Goal: Transaction & Acquisition: Download file/media

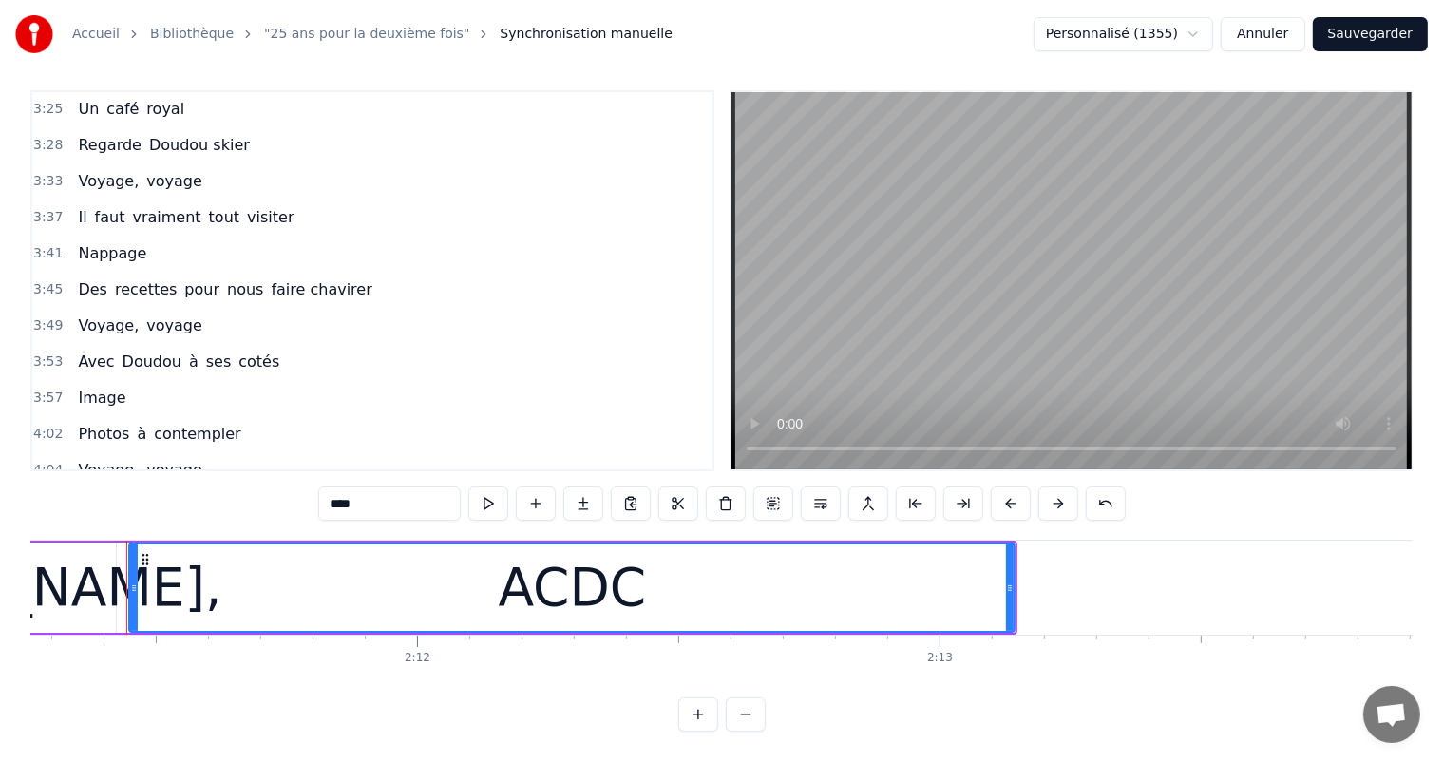
scroll to position [1440, 0]
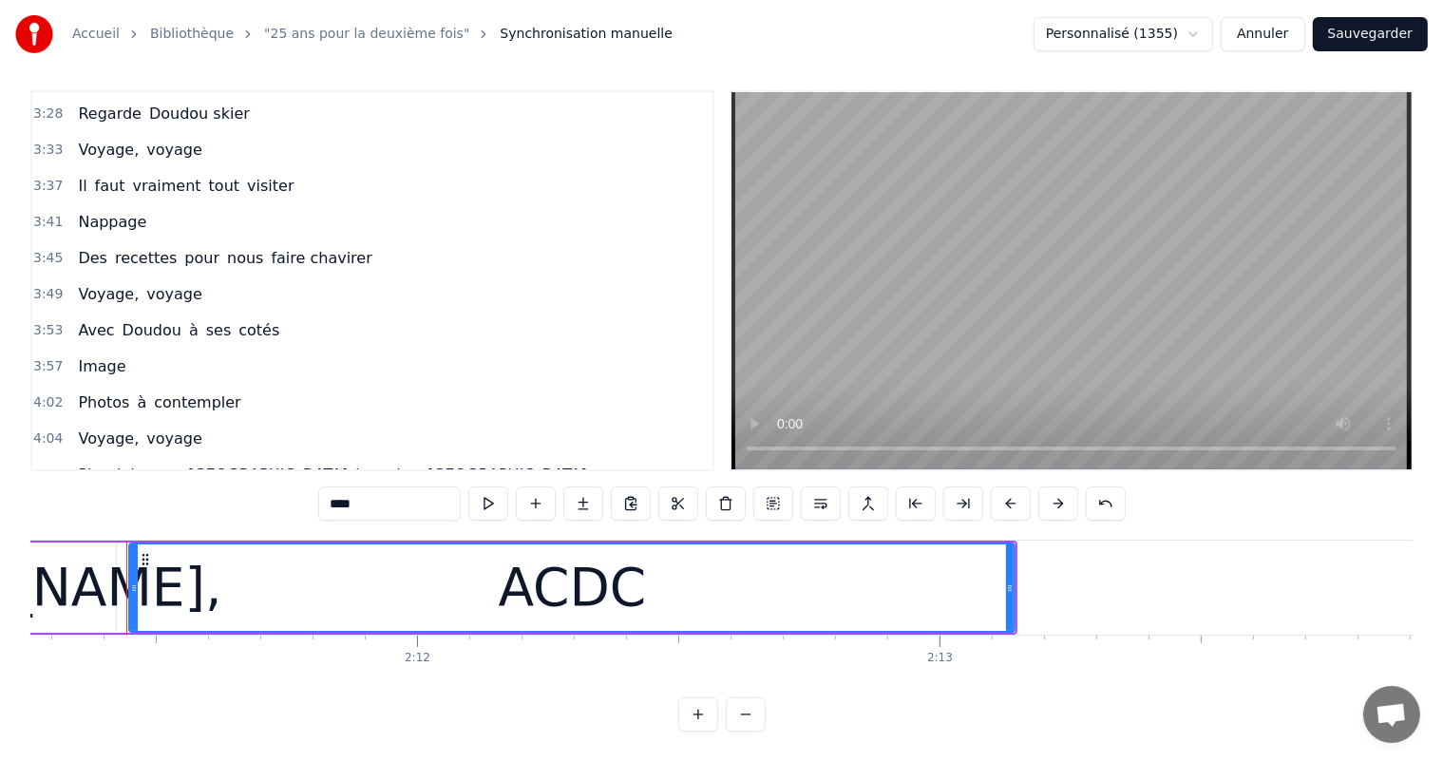
click at [176, 29] on link "Bibliothèque" at bounding box center [192, 34] width 84 height 19
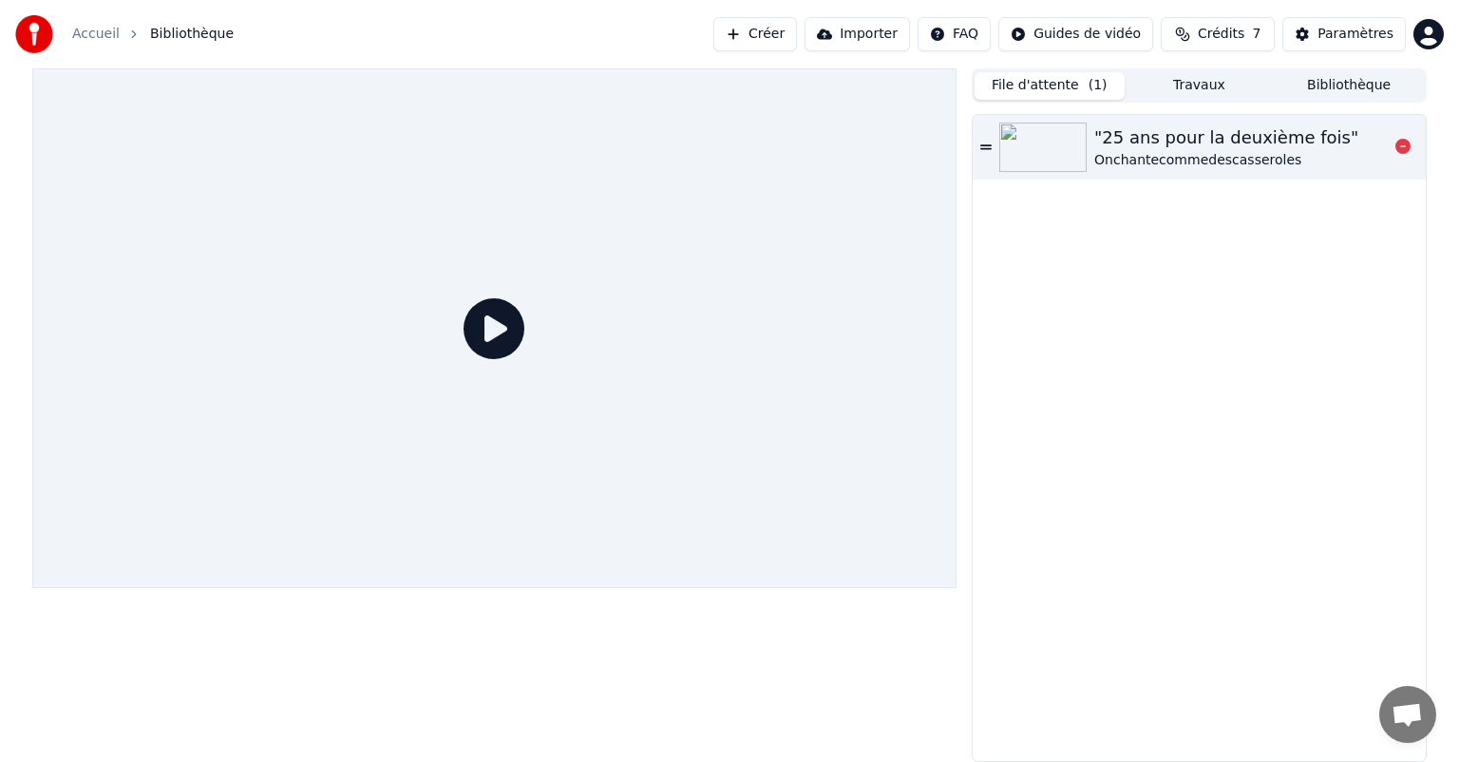
click at [1182, 151] on div "Onchantecommedescasseroles" at bounding box center [1227, 160] width 264 height 19
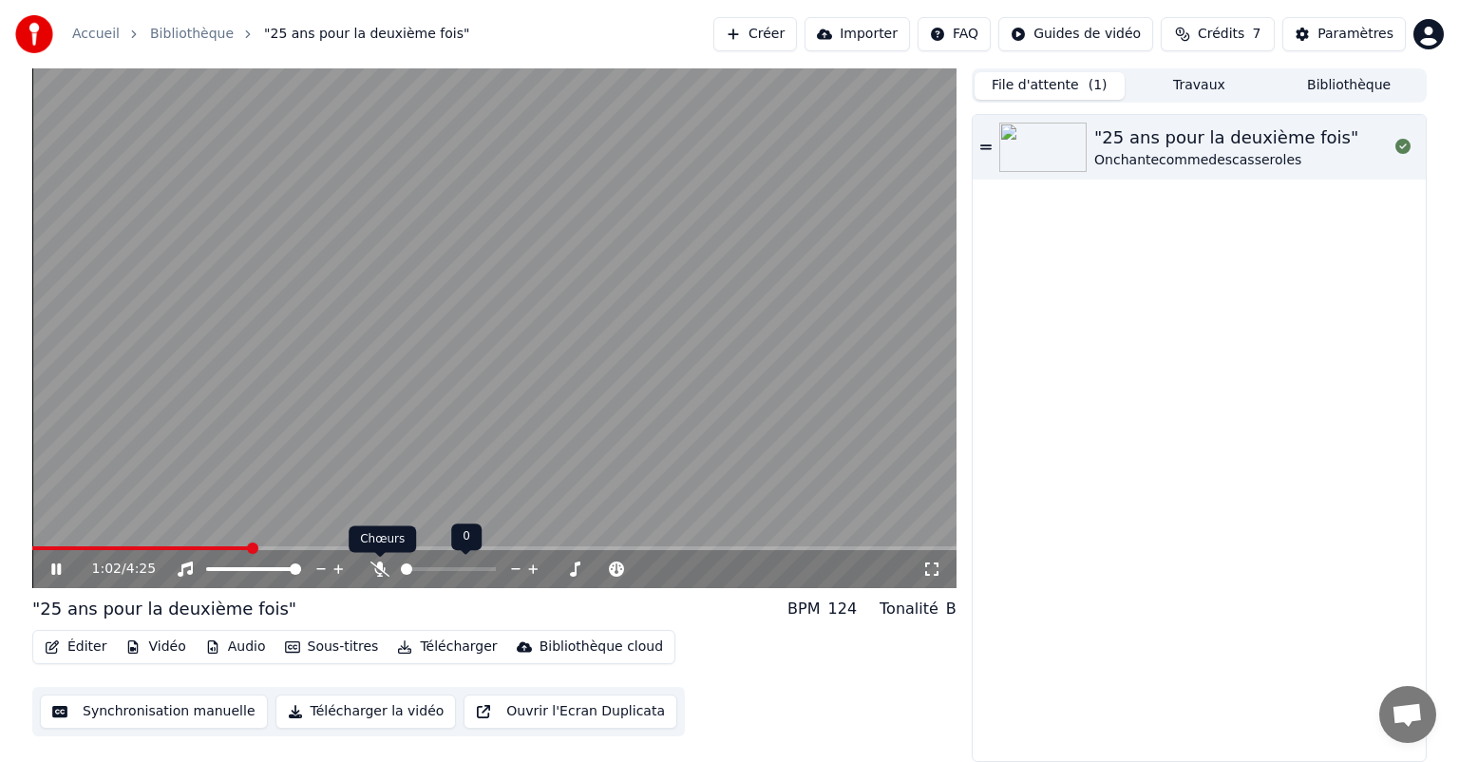
click at [384, 562] on icon at bounding box center [380, 569] width 19 height 15
click at [414, 575] on span at bounding box center [418, 568] width 11 height 11
click at [78, 548] on span at bounding box center [55, 548] width 46 height 4
click at [422, 570] on span at bounding box center [425, 568] width 11 height 11
click at [420, 573] on span at bounding box center [423, 568] width 11 height 11
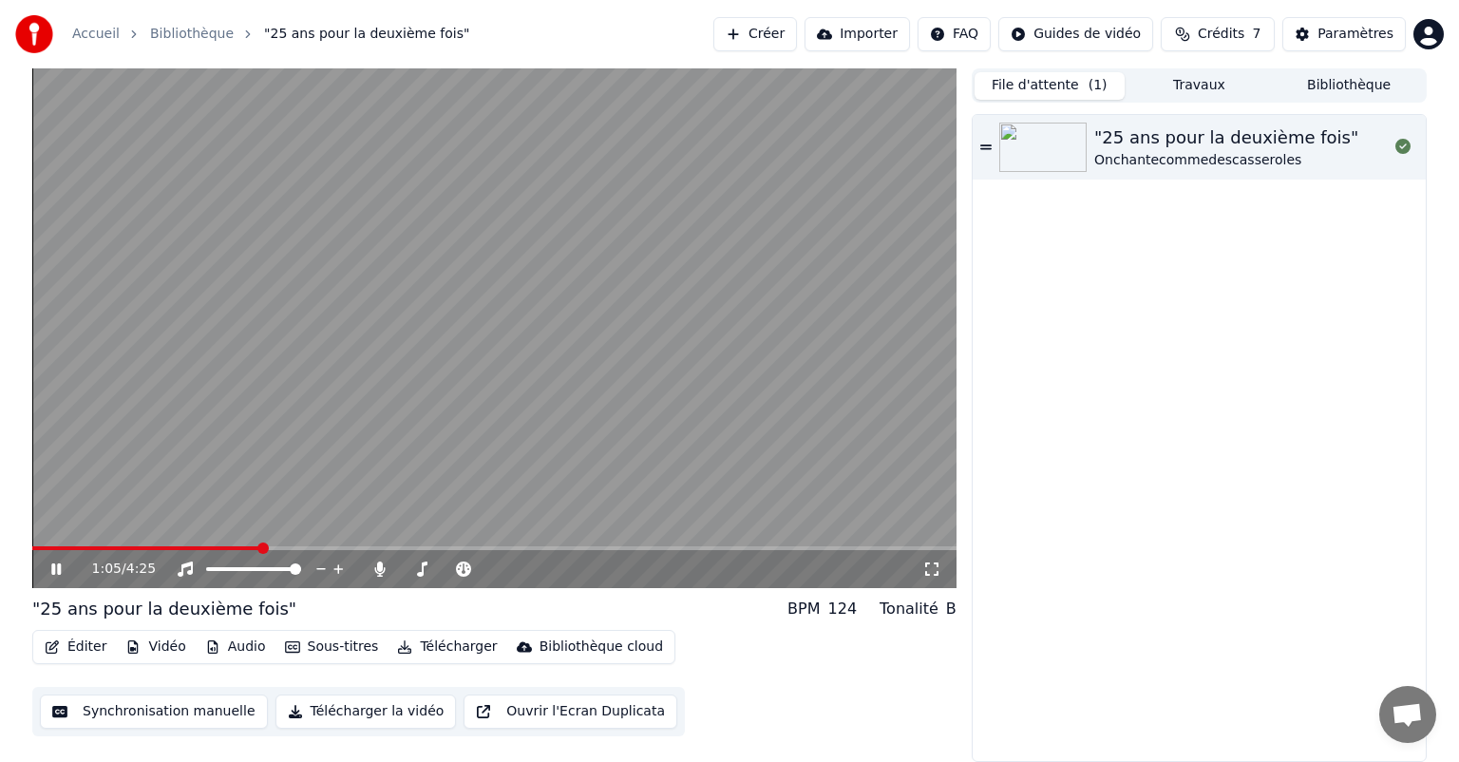
click at [50, 571] on icon at bounding box center [70, 569] width 45 height 15
click at [32, 553] on span at bounding box center [37, 548] width 11 height 11
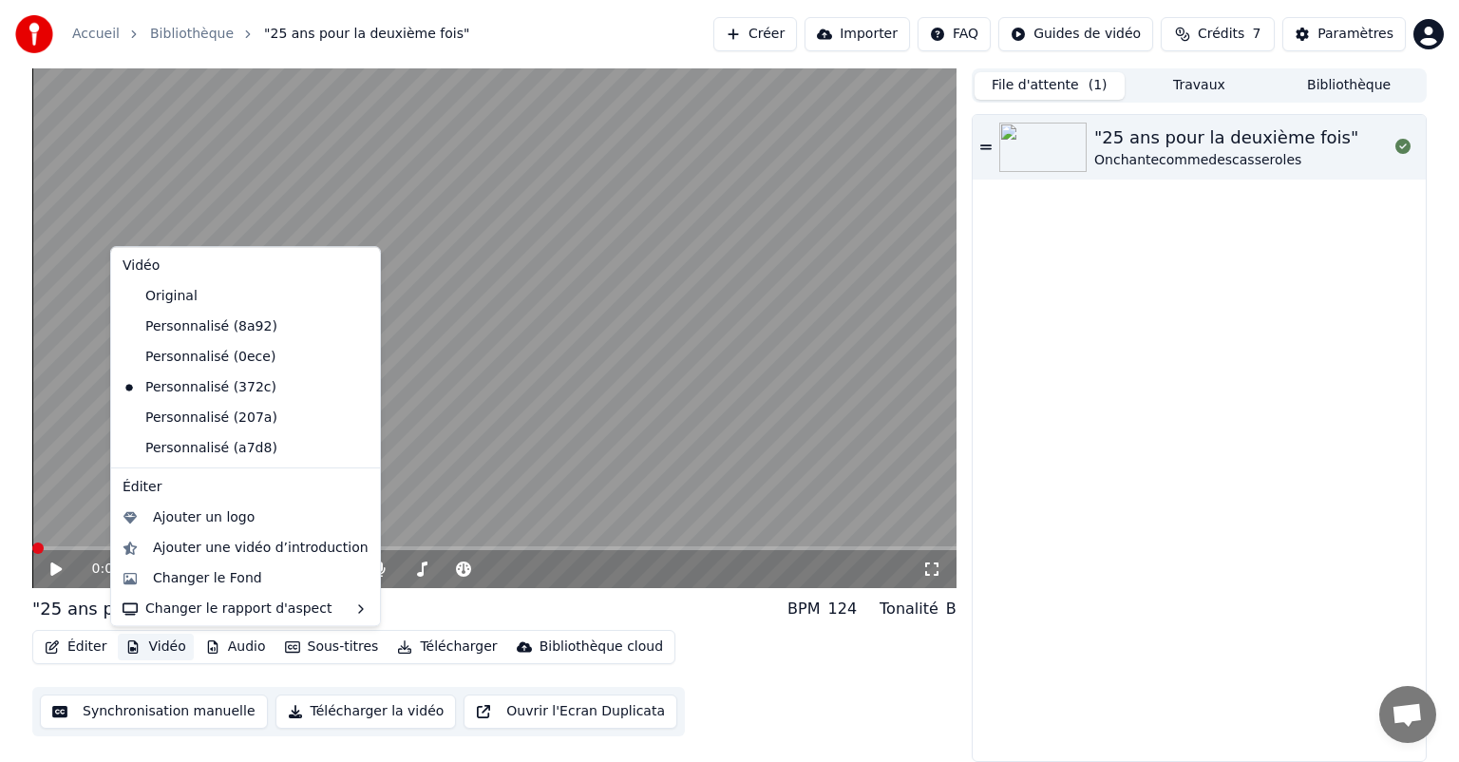
click at [167, 654] on button "Vidéo" at bounding box center [155, 647] width 75 height 27
click at [199, 574] on div "Changer le Fond" at bounding box center [207, 578] width 109 height 19
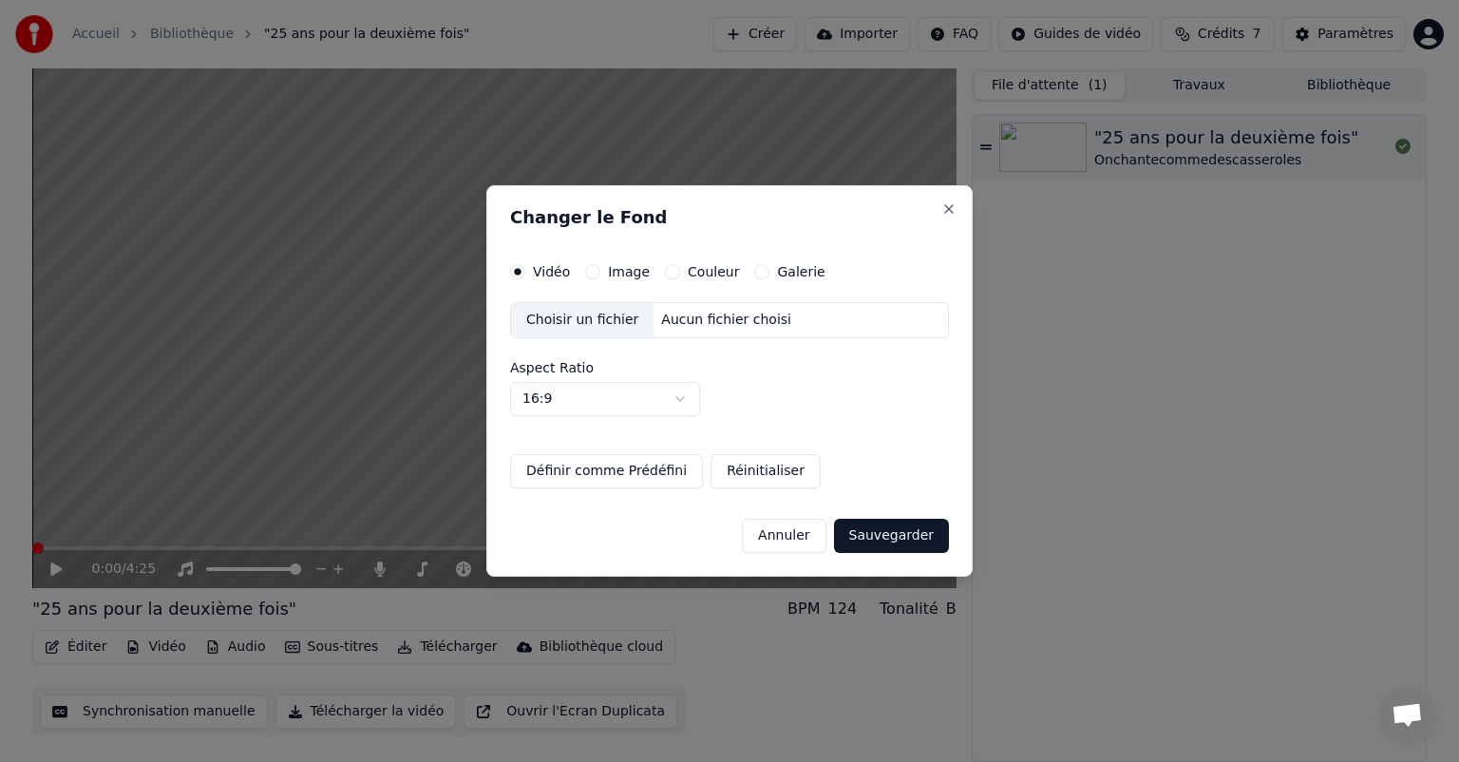
click at [586, 322] on div "Choisir un fichier" at bounding box center [582, 320] width 143 height 34
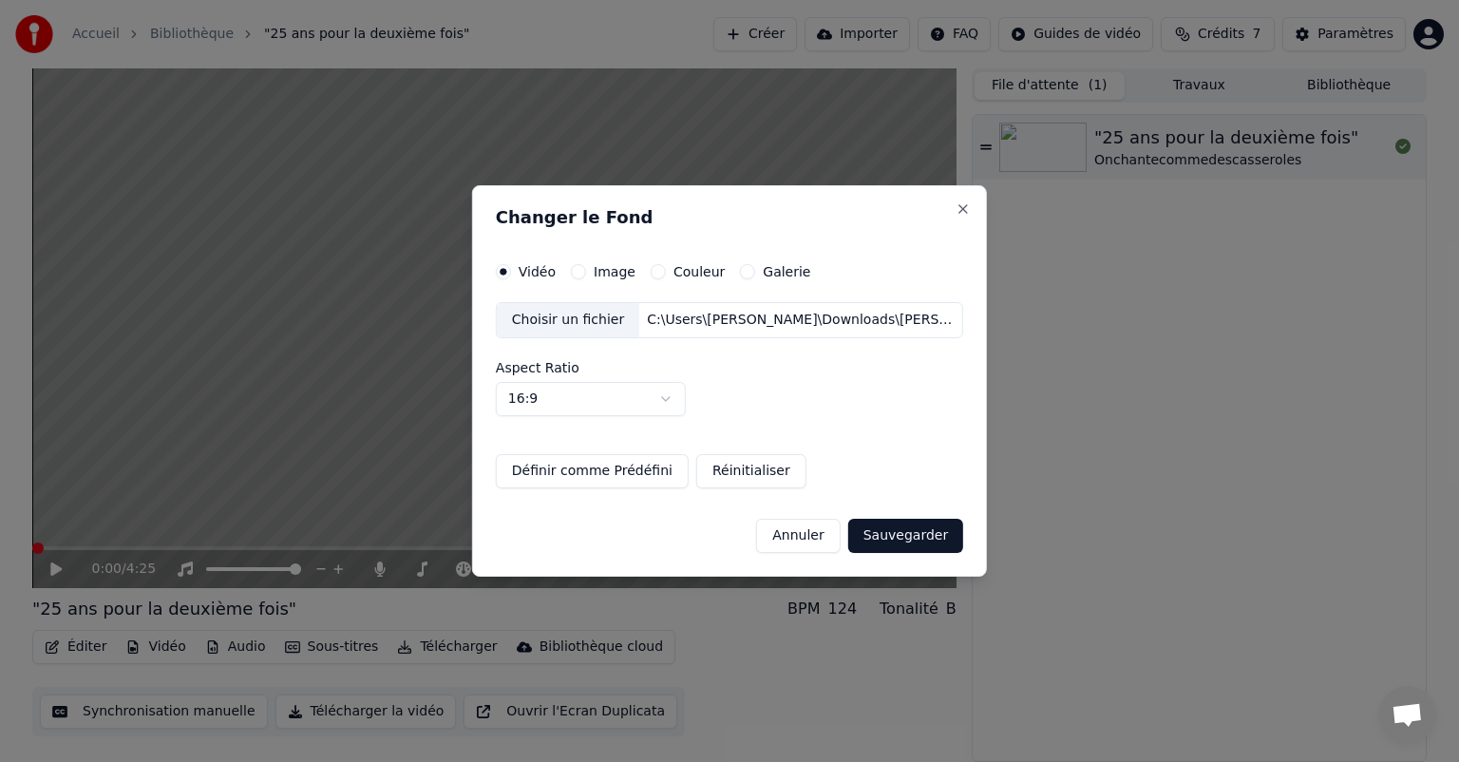
click at [879, 530] on button "Sauvegarder" at bounding box center [905, 536] width 115 height 34
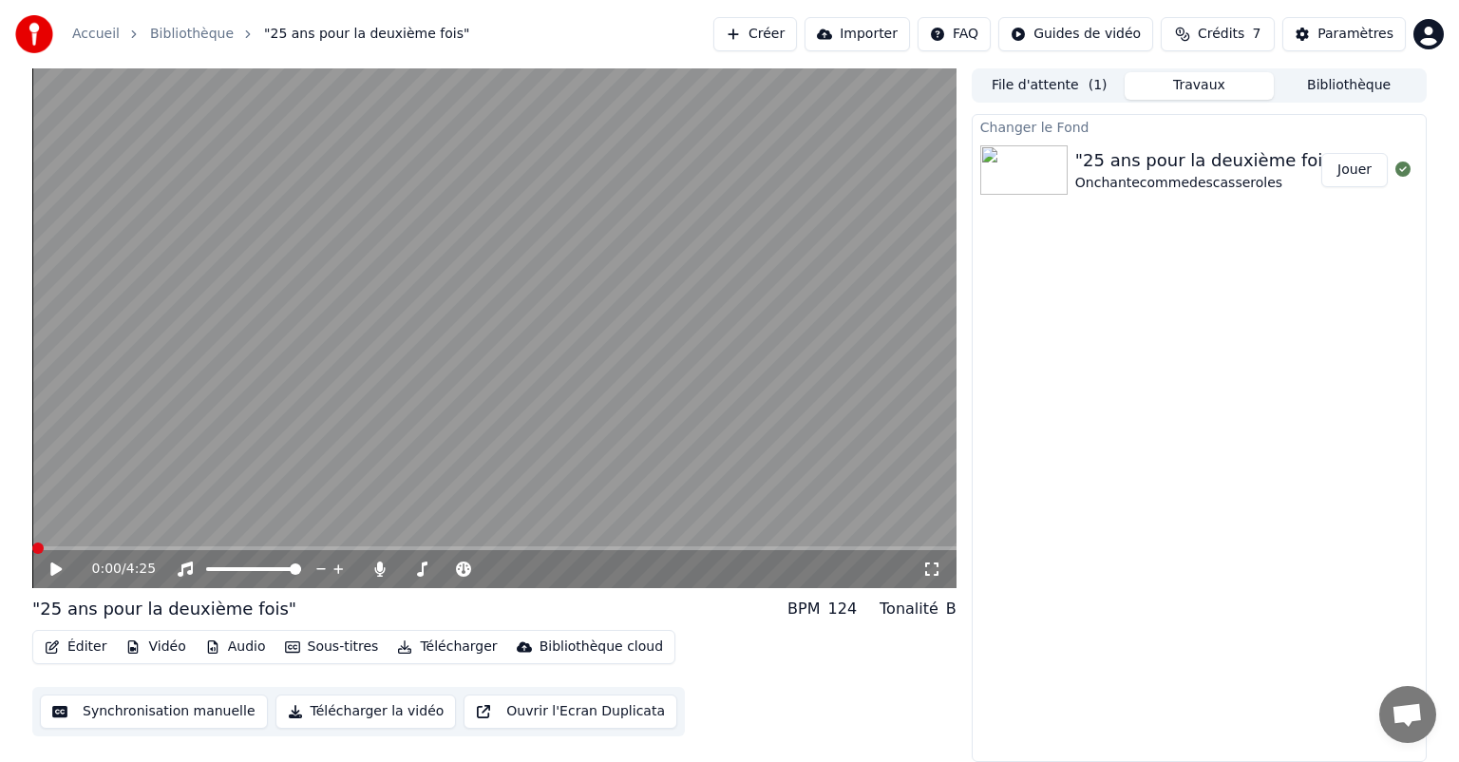
click at [1338, 168] on button "Jouer" at bounding box center [1355, 170] width 67 height 34
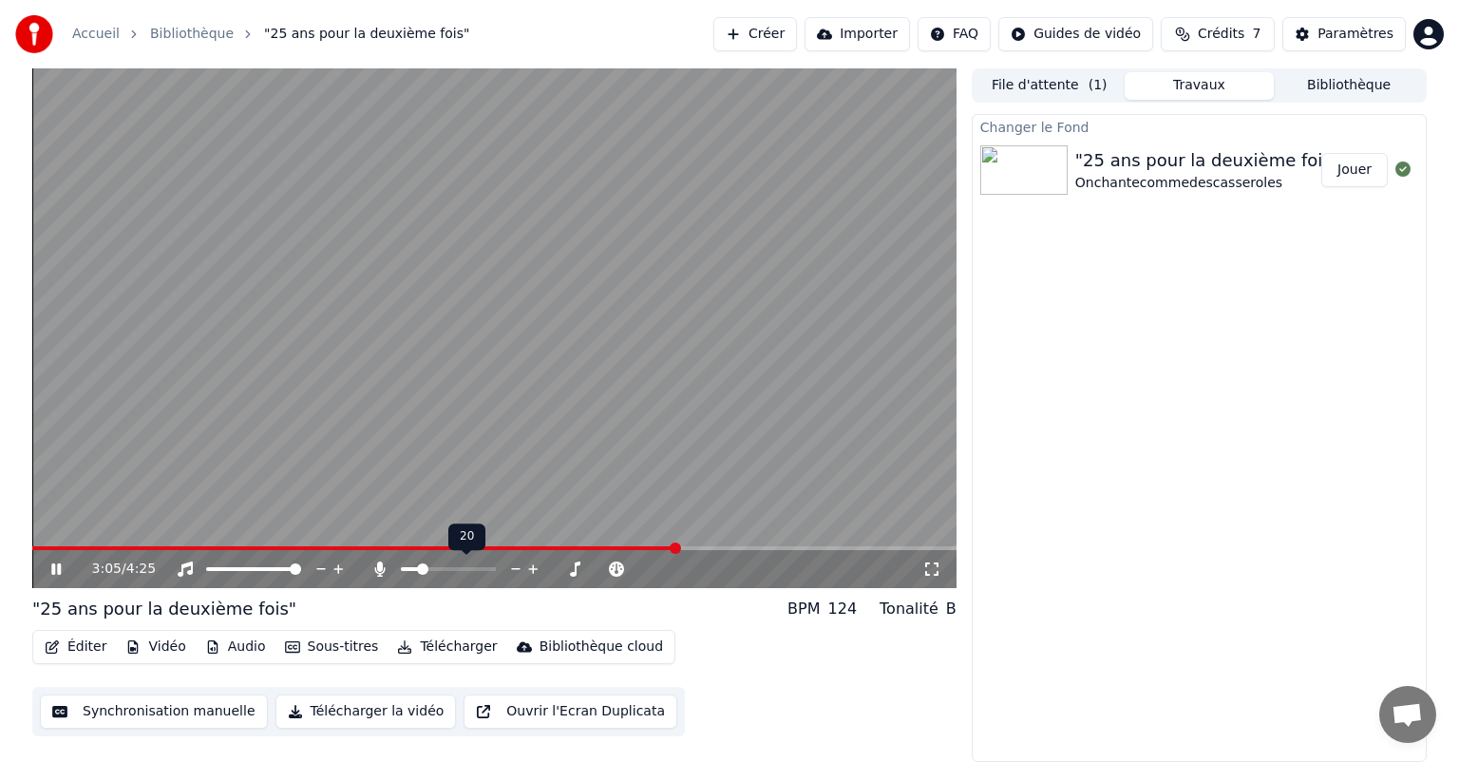
click at [419, 572] on span at bounding box center [422, 568] width 11 height 11
click at [444, 648] on button "Télécharger" at bounding box center [447, 647] width 115 height 27
click at [372, 718] on button "Télécharger la vidéo" at bounding box center [366, 712] width 181 height 34
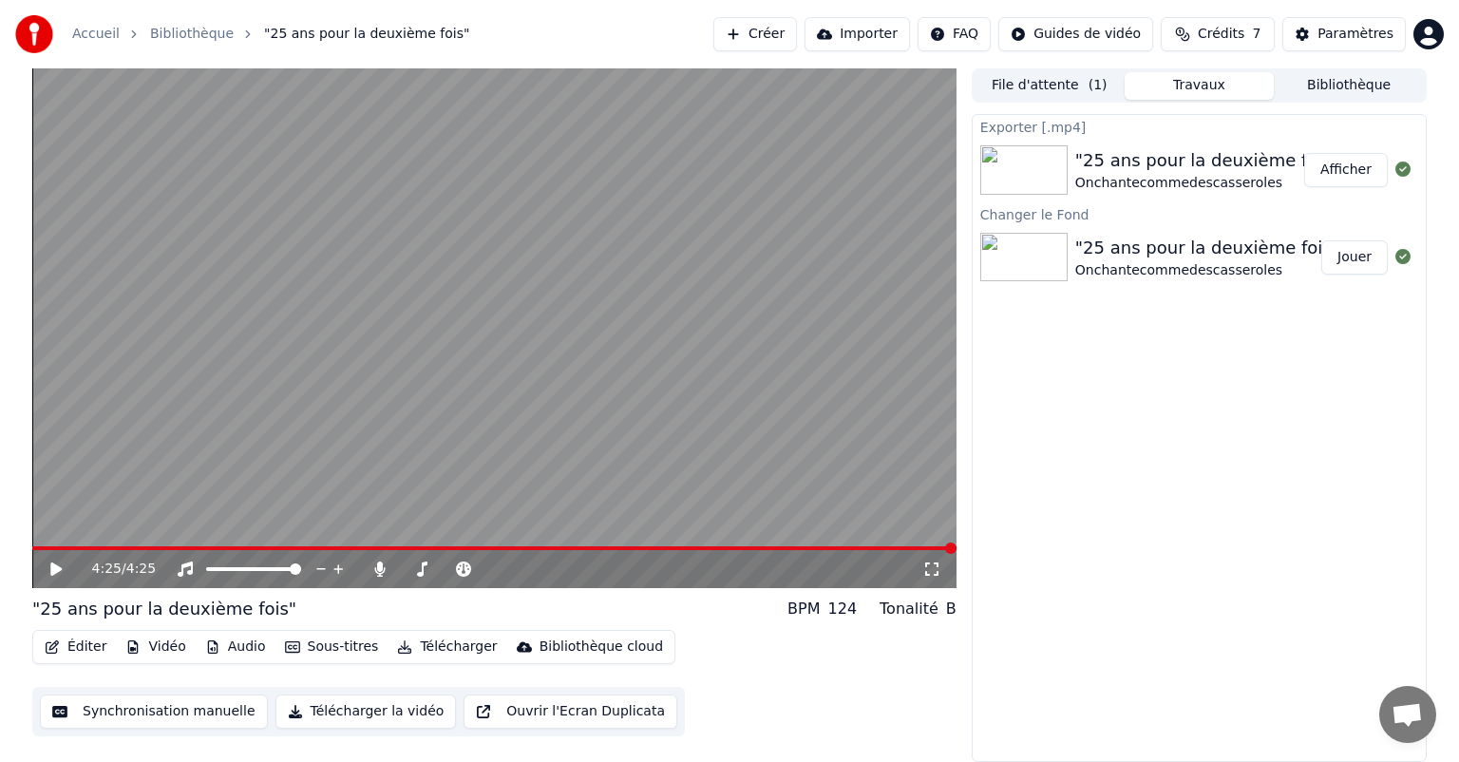
click at [1292, 241] on div ""25 ans pour la deuxième fois"" at bounding box center [1208, 248] width 264 height 27
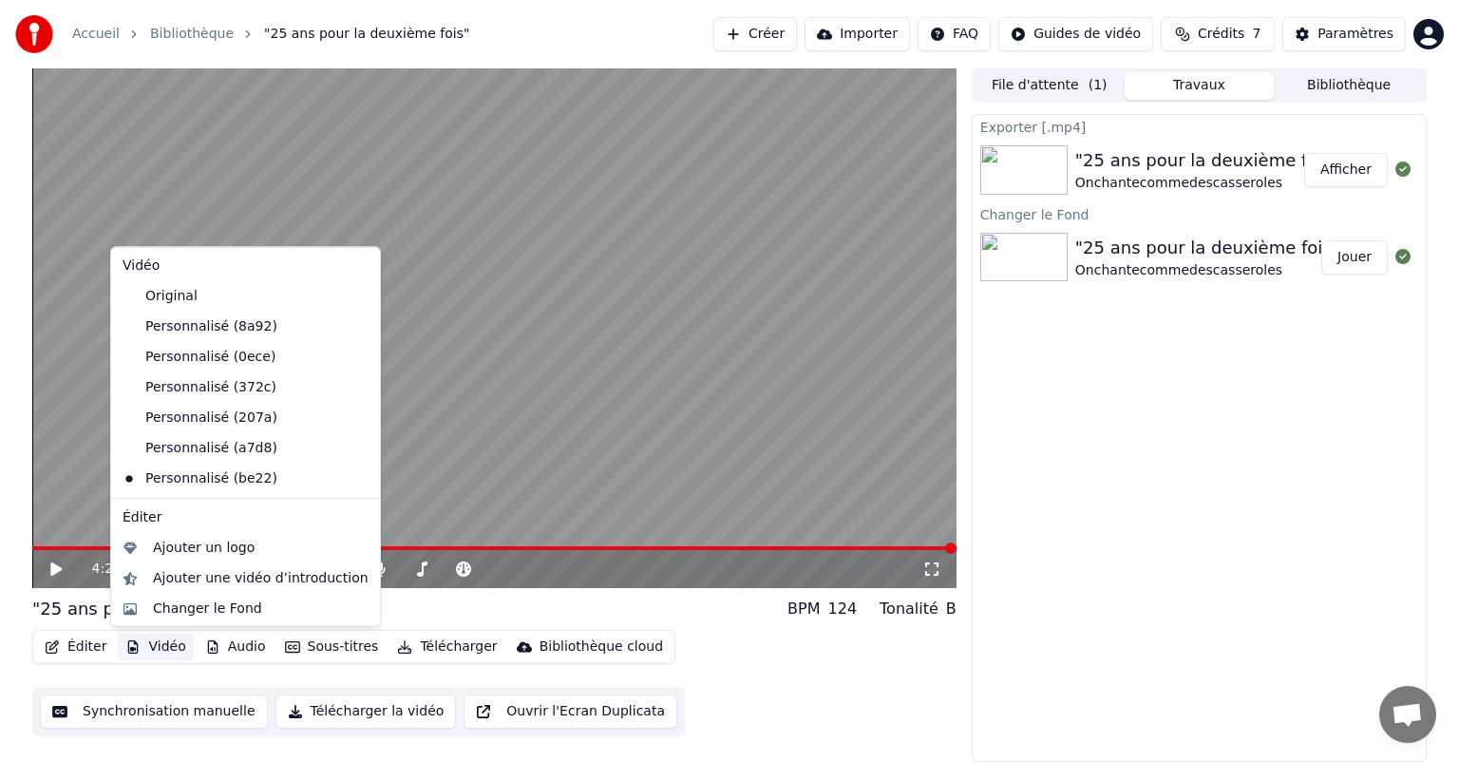
click at [167, 648] on button "Vidéo" at bounding box center [155, 647] width 75 height 27
click at [190, 612] on div "Changer le Fond" at bounding box center [207, 609] width 109 height 19
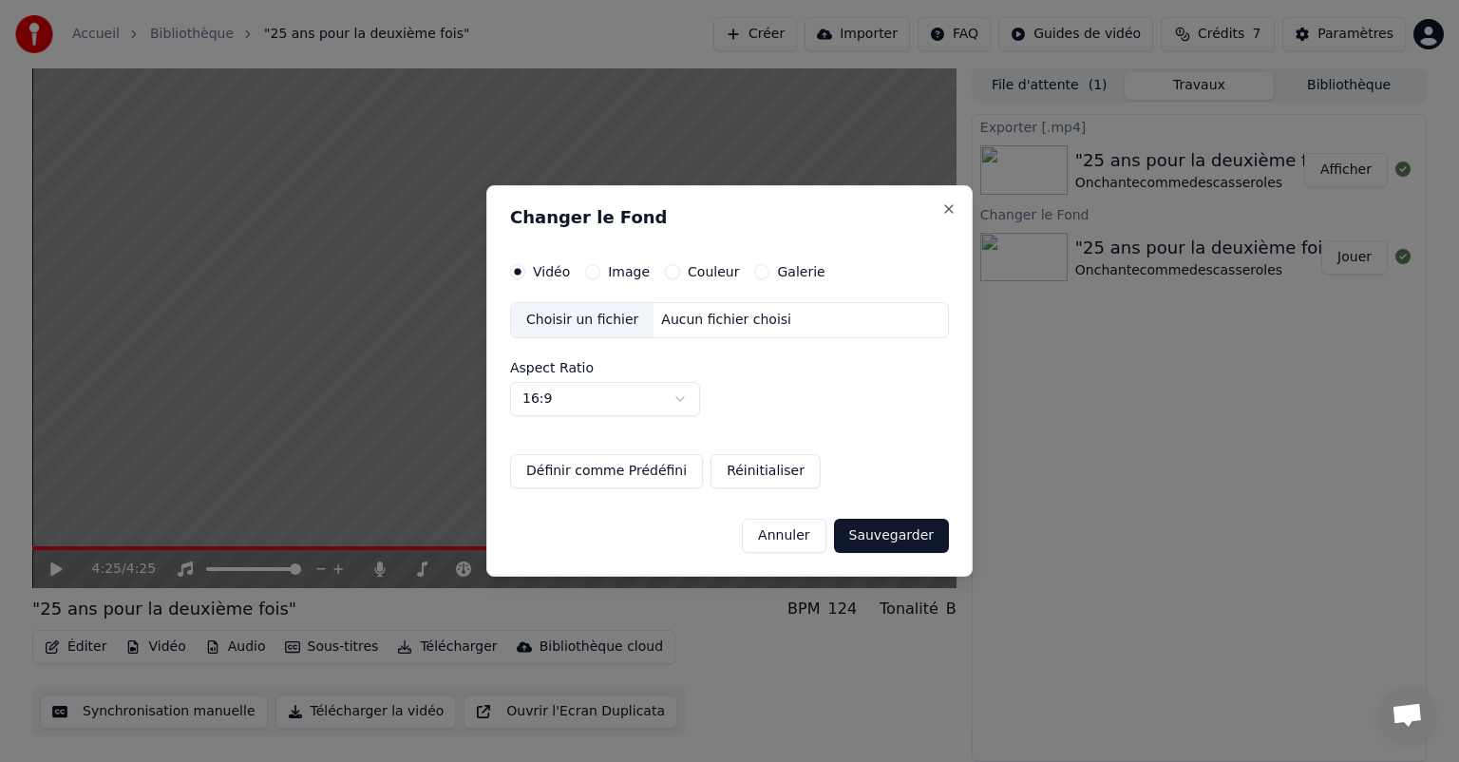
click at [574, 320] on div "Choisir un fichier" at bounding box center [582, 320] width 143 height 34
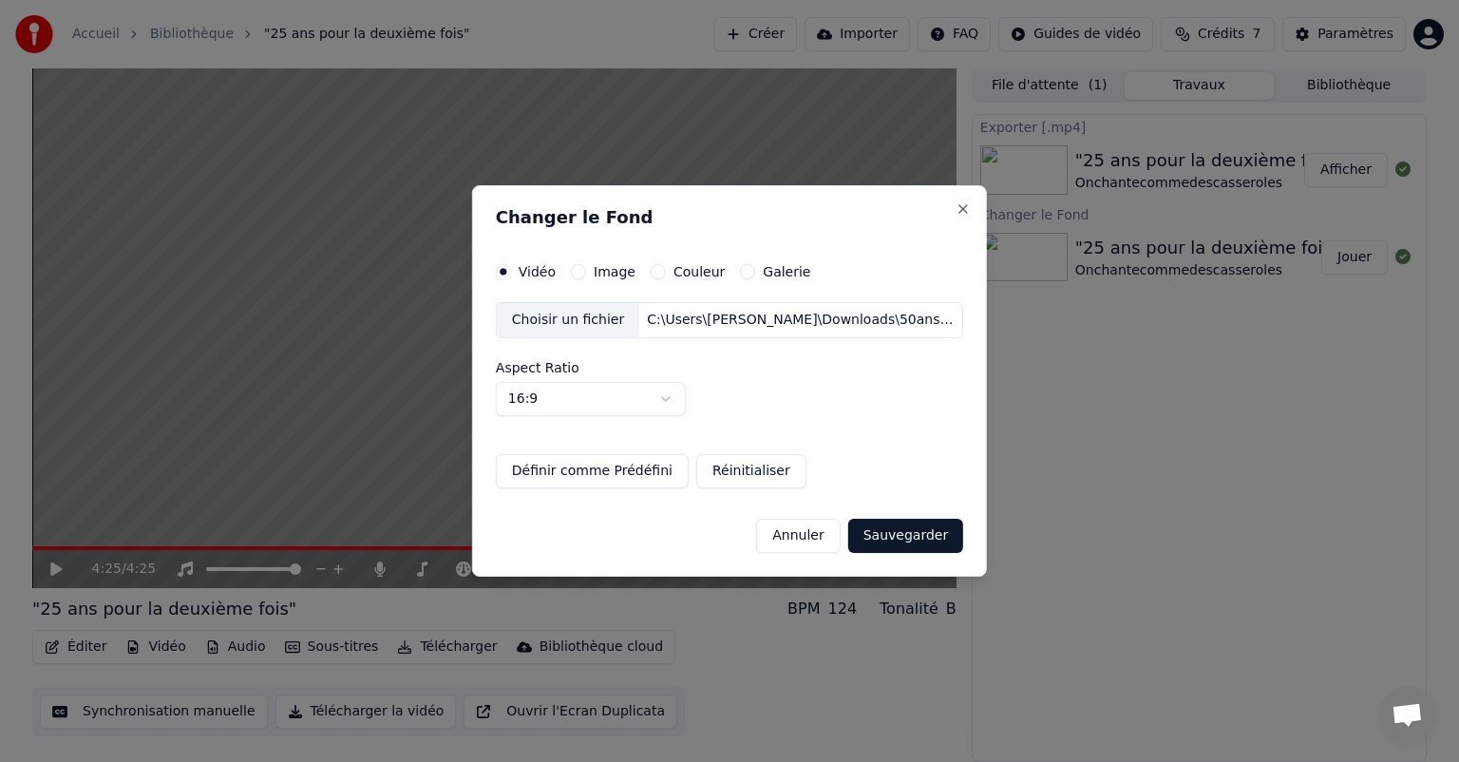
click at [894, 540] on button "Sauvegarder" at bounding box center [905, 536] width 115 height 34
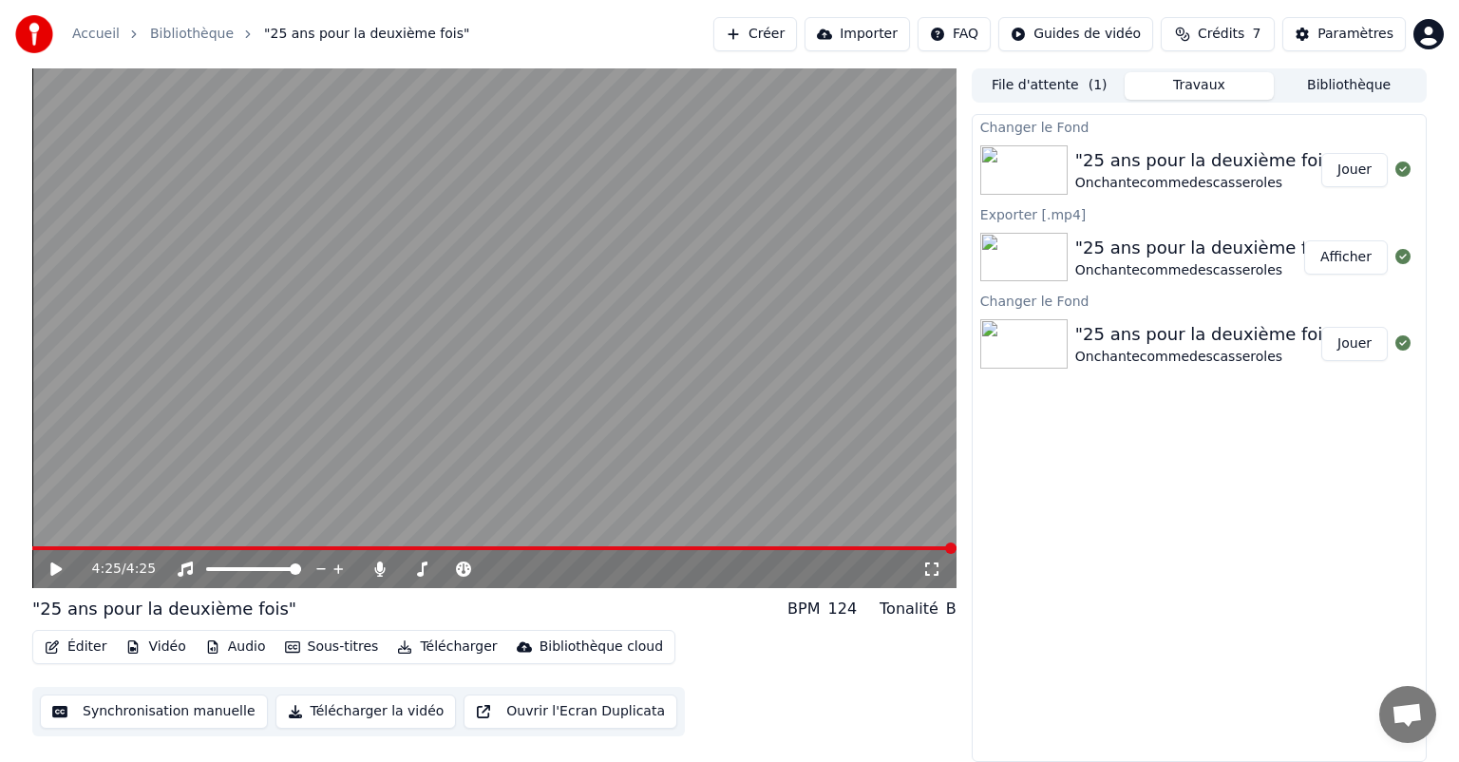
click at [1360, 172] on button "Jouer" at bounding box center [1355, 170] width 67 height 34
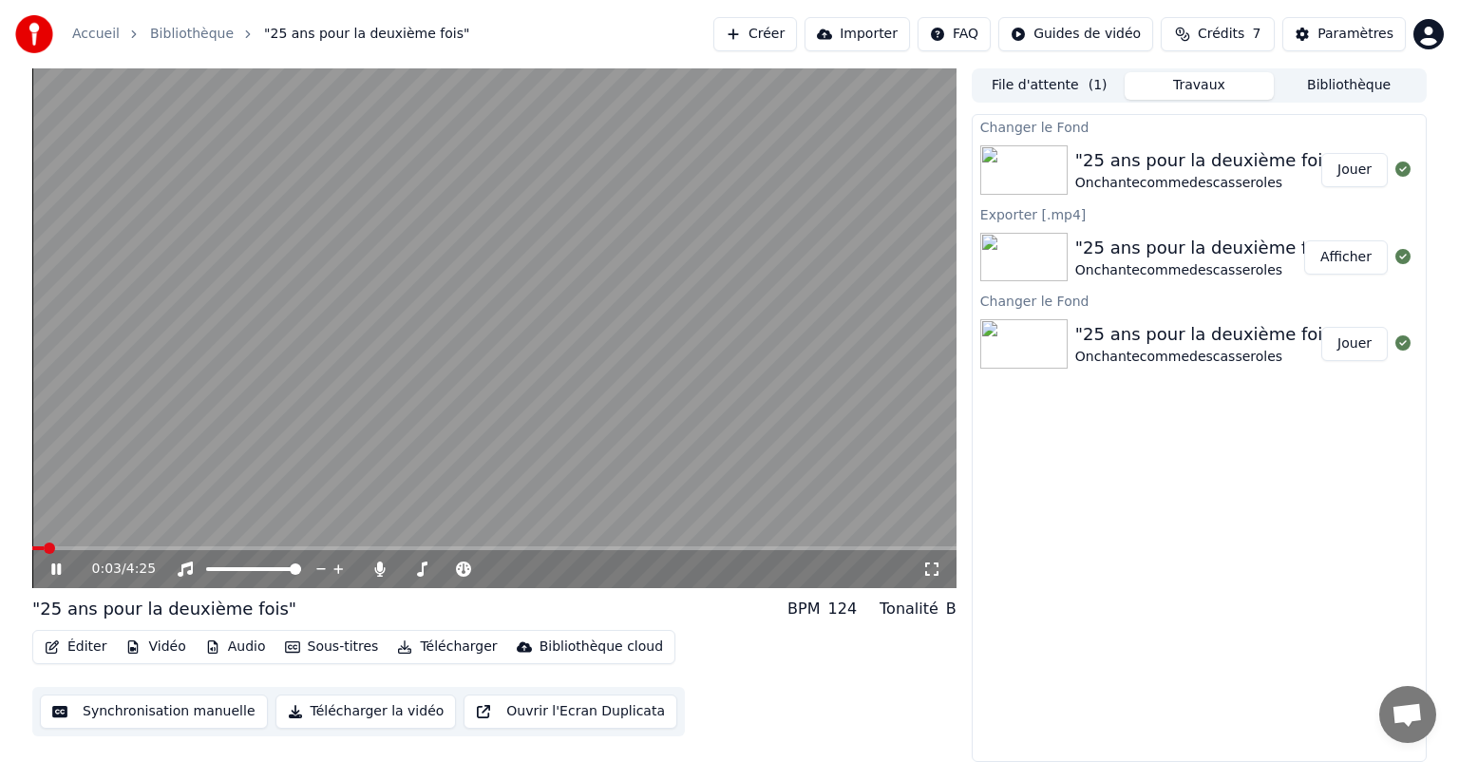
click at [843, 553] on div "0:03 / 4:25" at bounding box center [494, 569] width 925 height 38
click at [842, 545] on video at bounding box center [494, 328] width 925 height 520
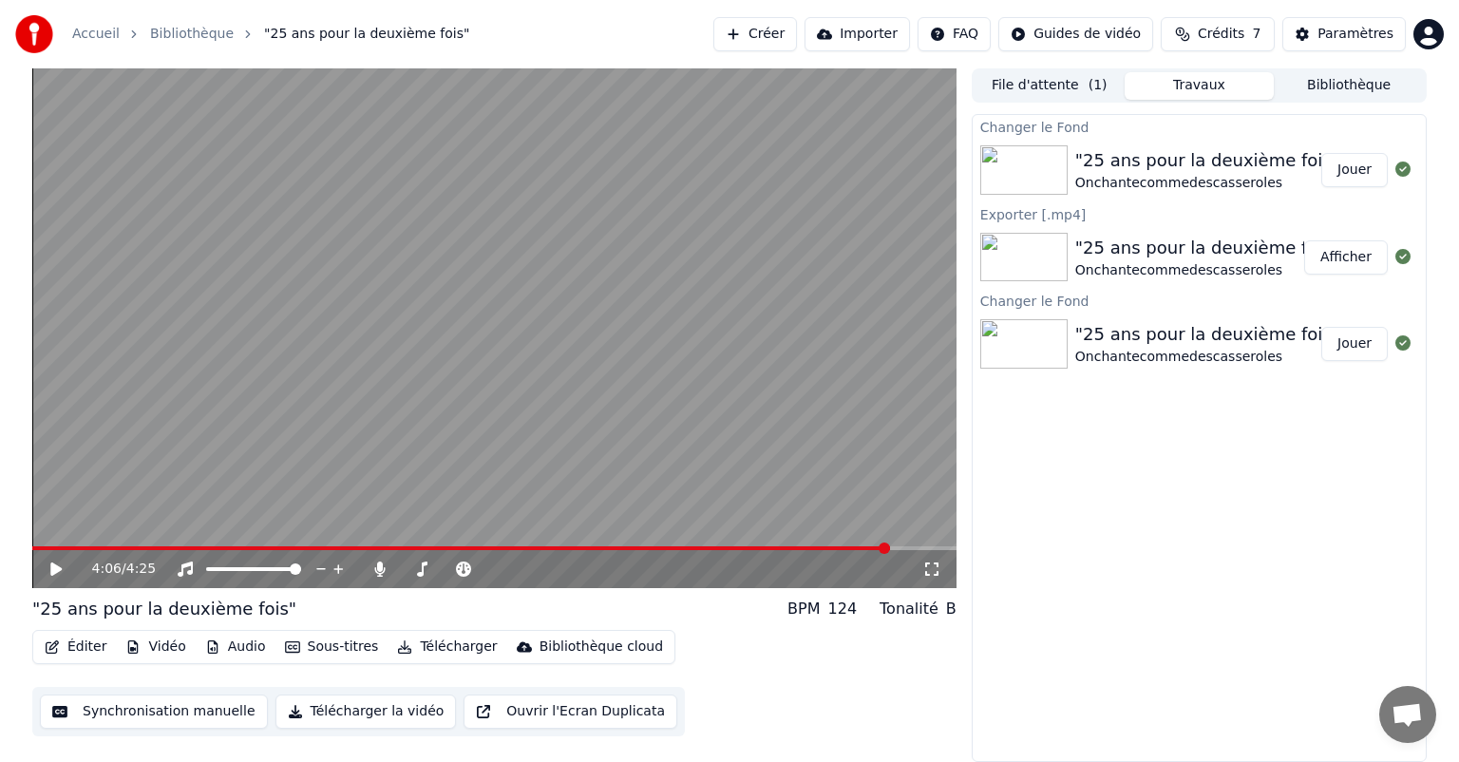
click at [889, 549] on span at bounding box center [494, 548] width 925 height 4
click at [58, 562] on icon at bounding box center [70, 569] width 45 height 15
click at [929, 573] on icon at bounding box center [932, 569] width 19 height 15
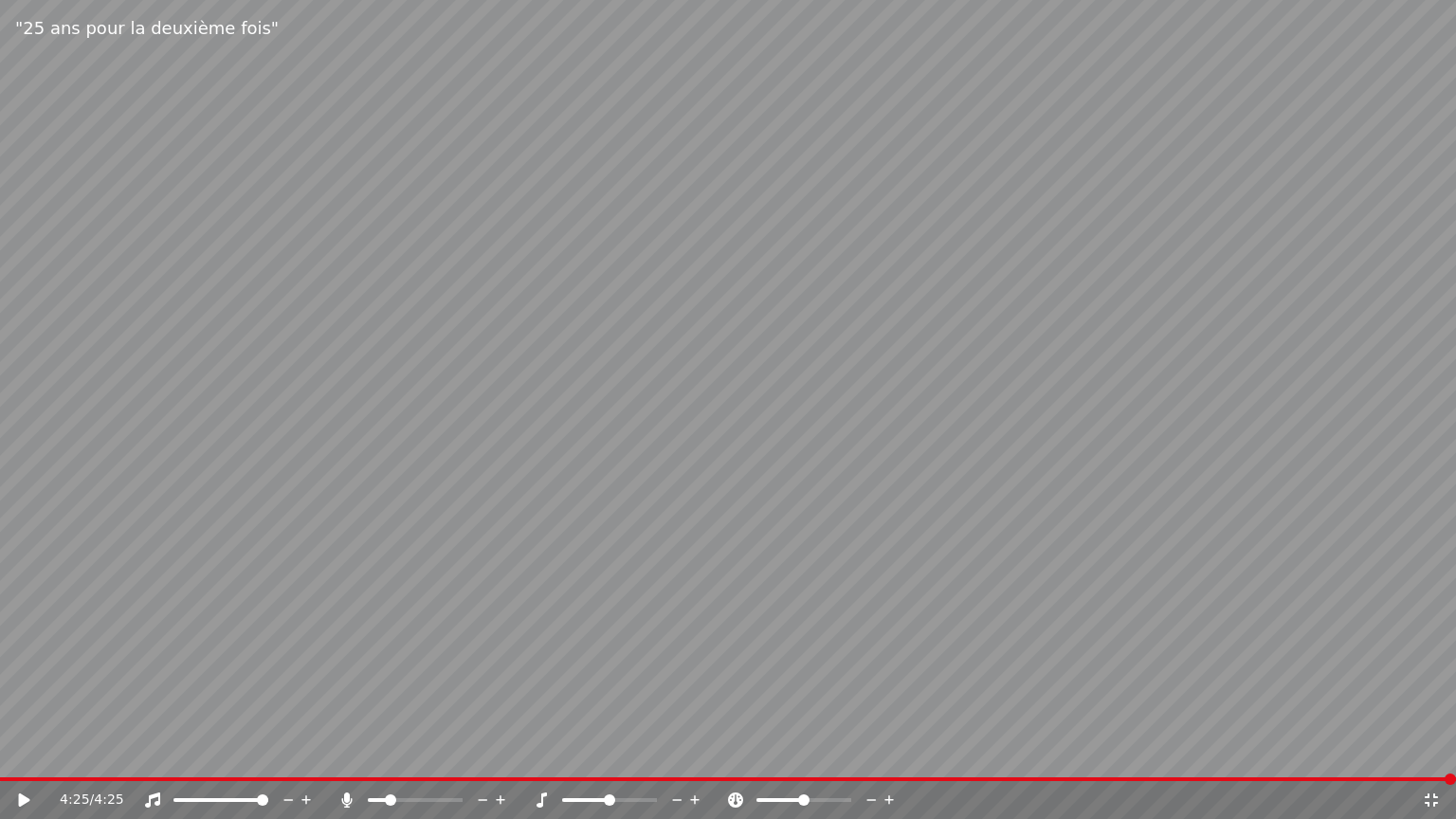
click at [1436, 759] on icon at bounding box center [1431, 799] width 13 height 13
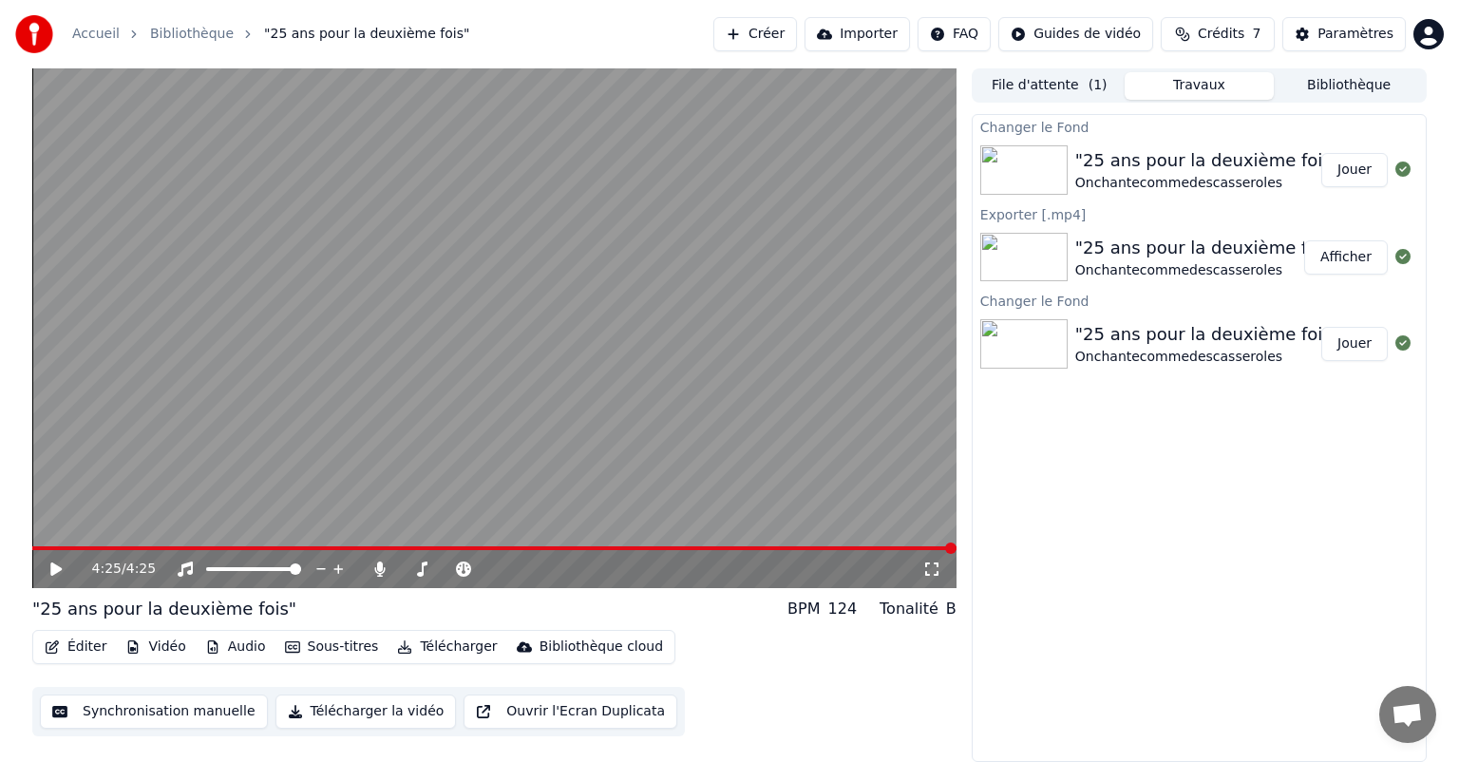
click at [375, 714] on button "Télécharger la vidéo" at bounding box center [366, 712] width 181 height 34
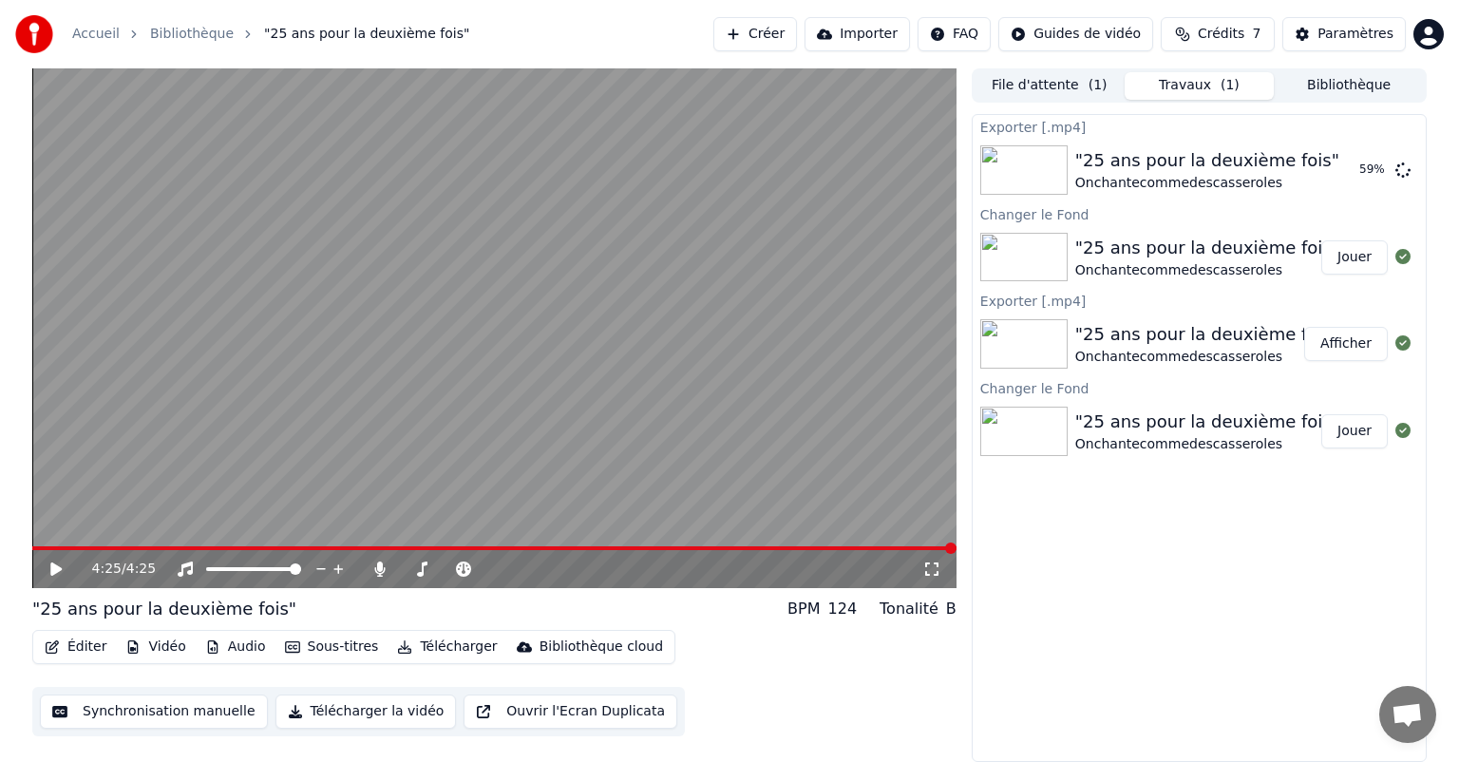
click at [50, 562] on icon at bounding box center [70, 569] width 45 height 15
click at [573, 547] on span at bounding box center [302, 548] width 541 height 4
click at [58, 562] on icon at bounding box center [70, 569] width 45 height 15
click at [58, 567] on icon at bounding box center [56, 568] width 10 height 11
click at [58, 567] on icon at bounding box center [55, 568] width 11 height 13
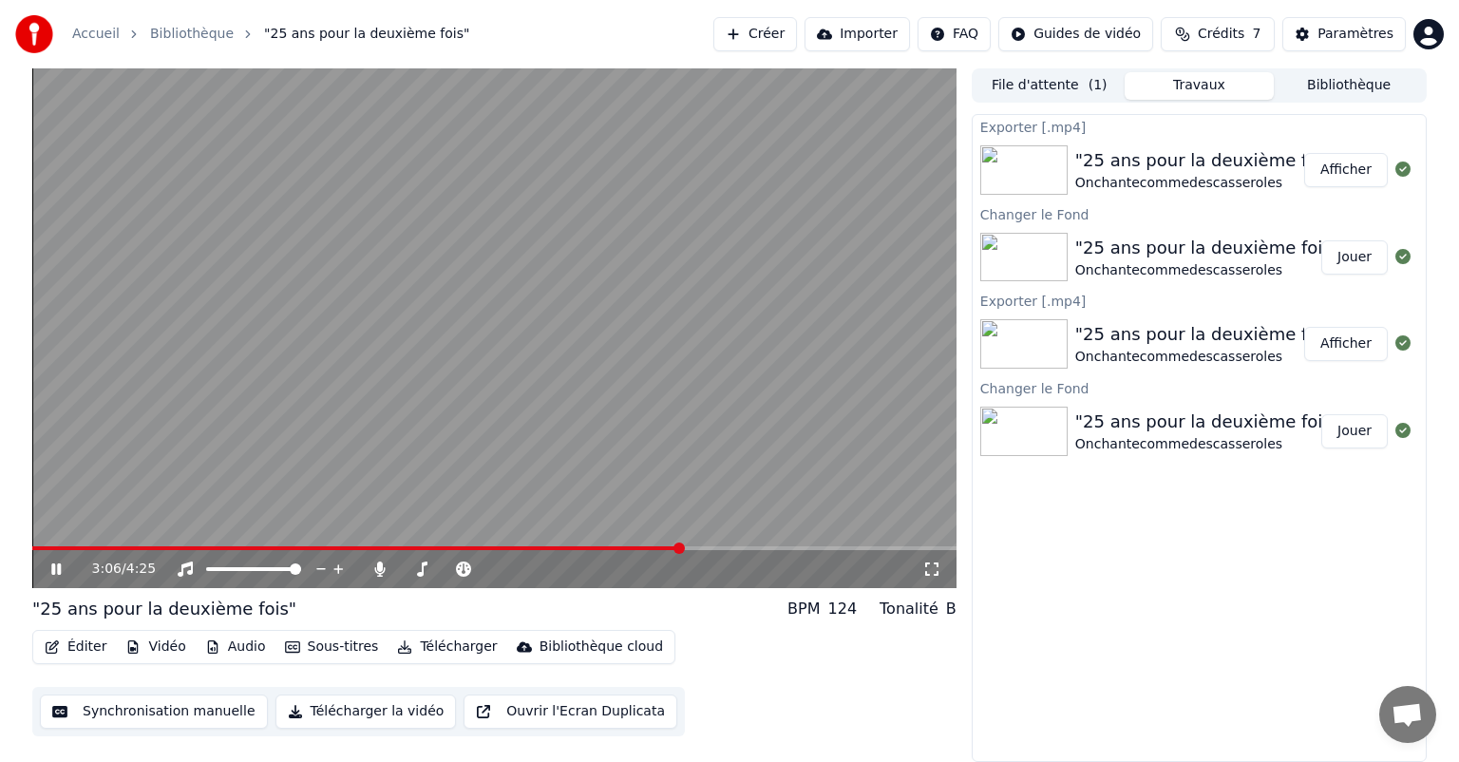
click at [57, 569] on icon at bounding box center [70, 569] width 45 height 15
click at [57, 569] on icon at bounding box center [55, 568] width 11 height 13
click at [57, 569] on icon at bounding box center [70, 569] width 45 height 15
click at [666, 544] on span at bounding box center [664, 548] width 11 height 11
click at [50, 572] on icon at bounding box center [55, 568] width 11 height 13
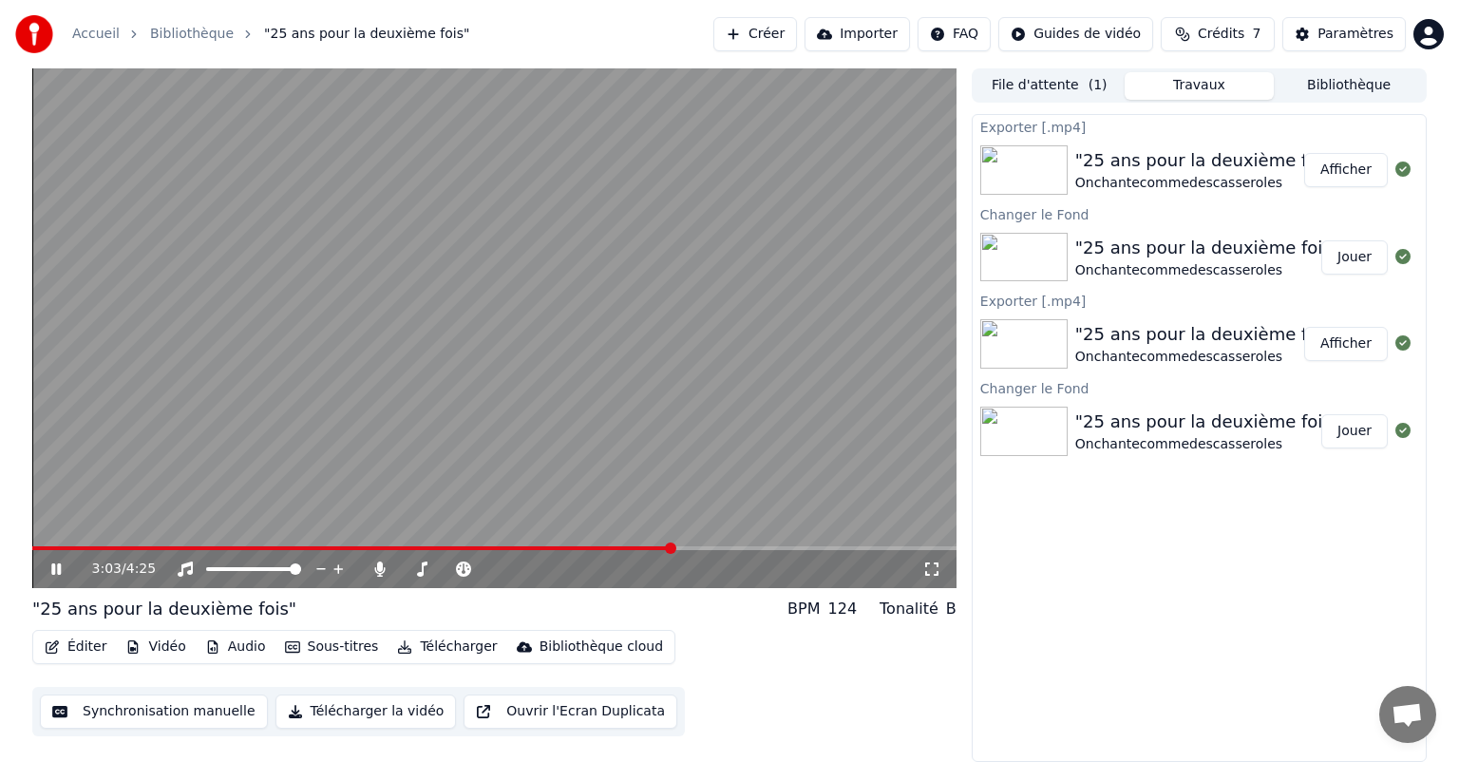
click at [52, 572] on icon at bounding box center [70, 569] width 45 height 15
click at [51, 573] on icon at bounding box center [55, 568] width 11 height 13
click at [53, 572] on icon at bounding box center [56, 568] width 10 height 11
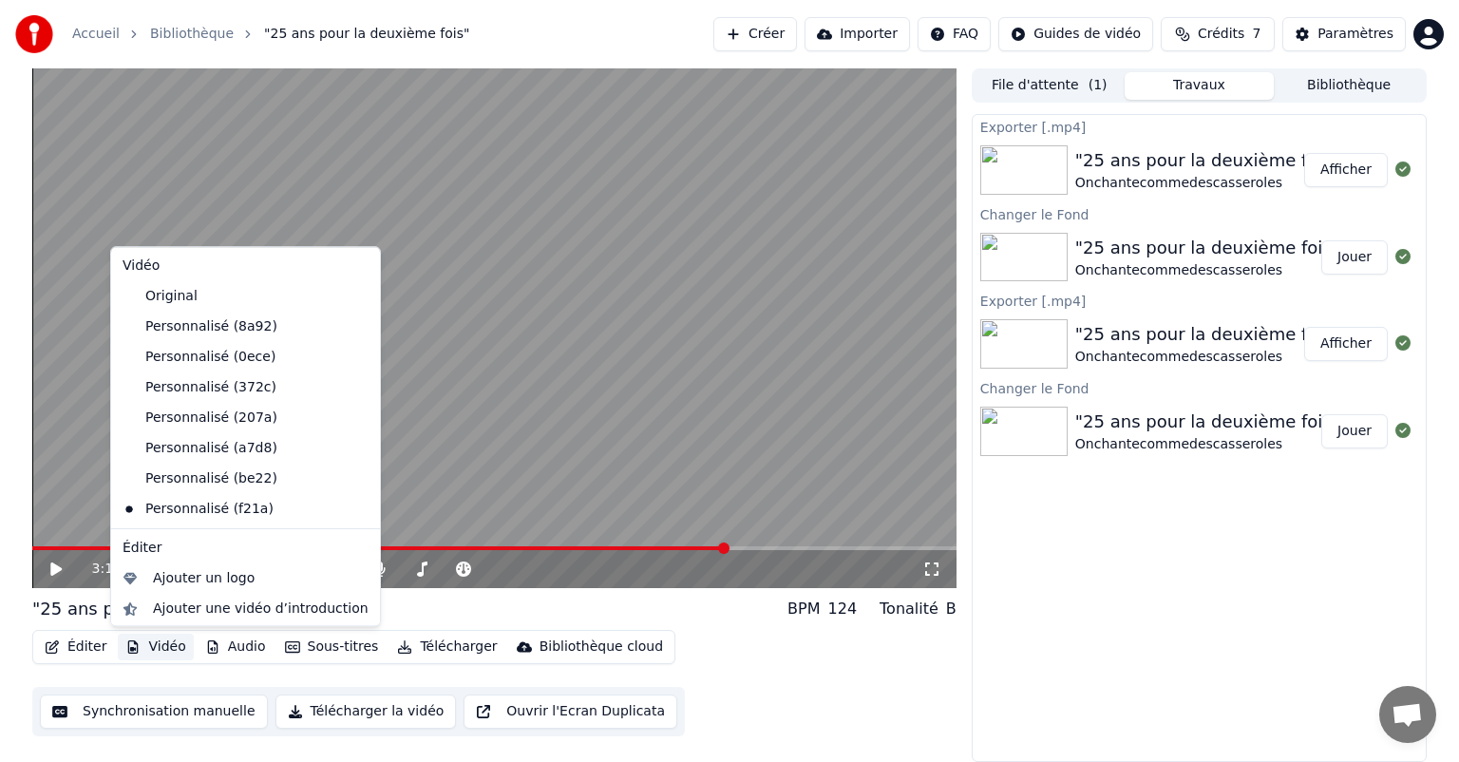
click at [152, 649] on button "Vidéo" at bounding box center [155, 647] width 75 height 27
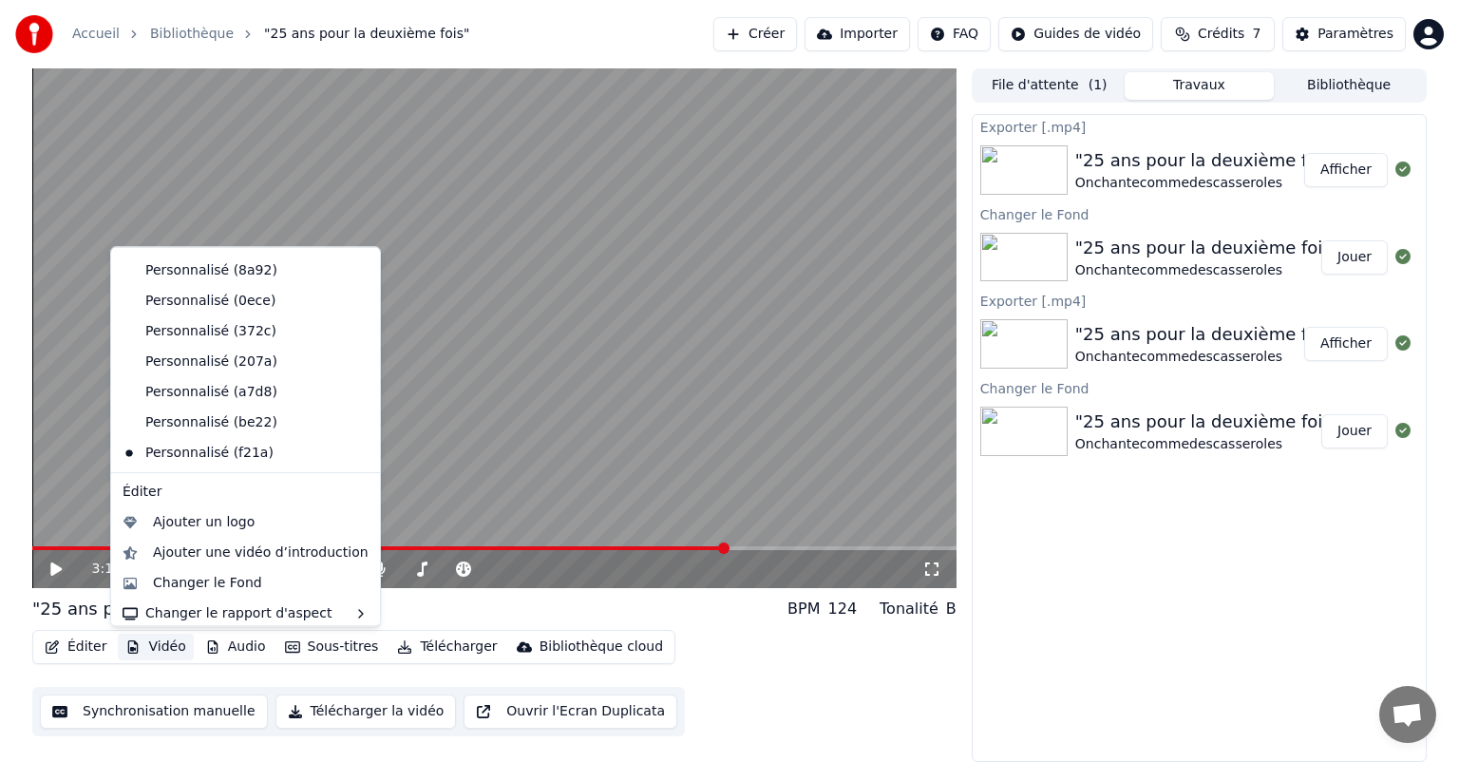
scroll to position [63, 0]
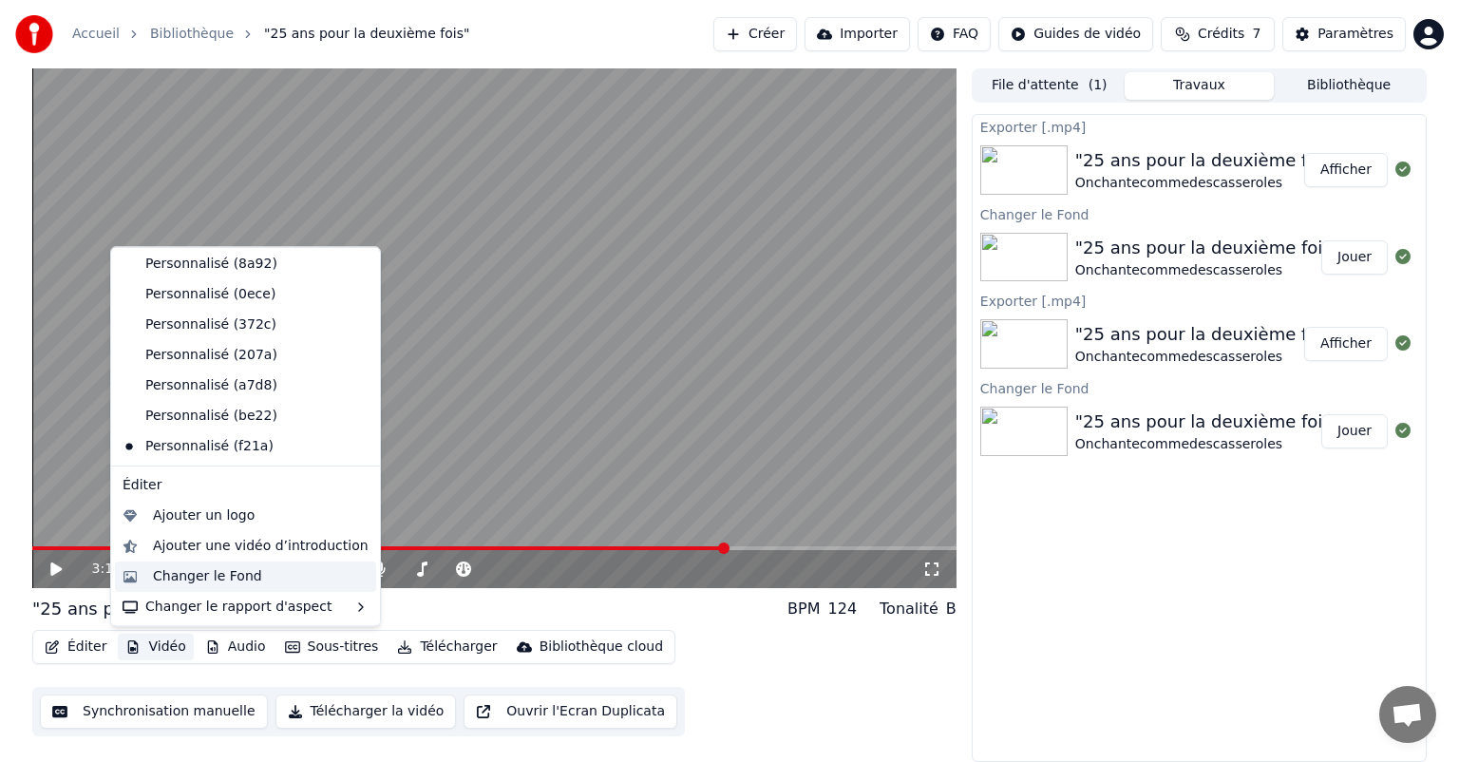
click at [228, 576] on div "Changer le Fond" at bounding box center [207, 576] width 109 height 19
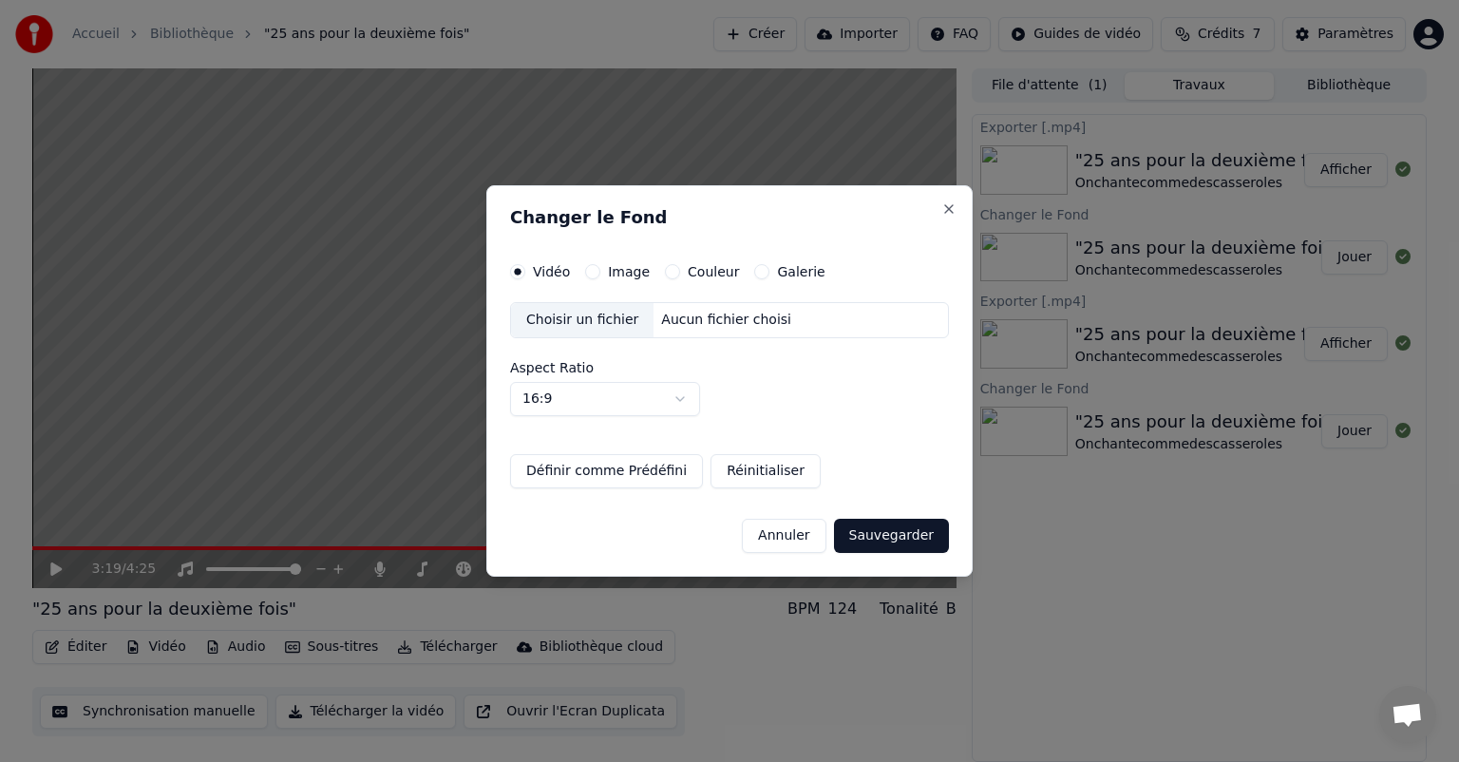
click at [587, 318] on div "Choisir un fichier" at bounding box center [582, 320] width 143 height 34
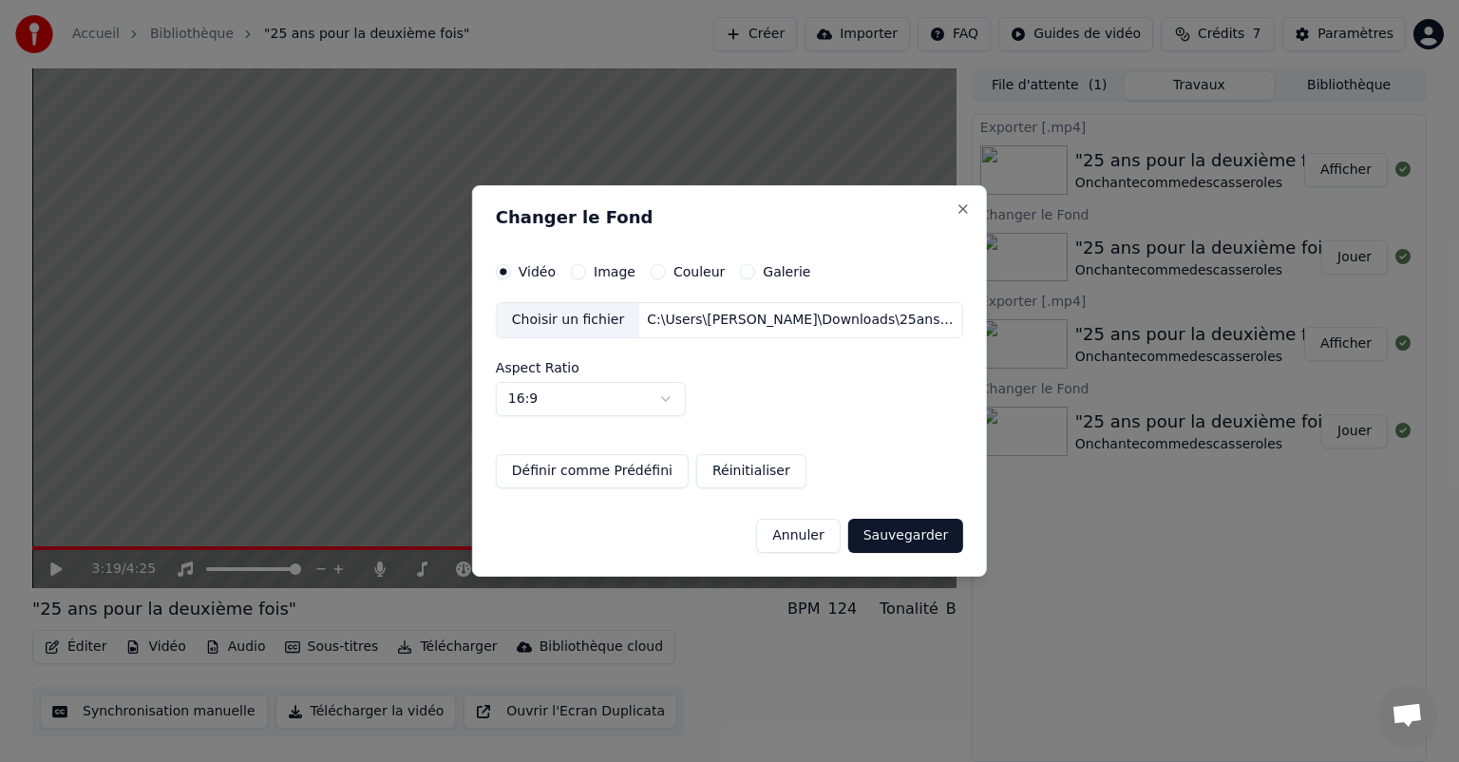
click at [877, 537] on button "Sauvegarder" at bounding box center [905, 536] width 115 height 34
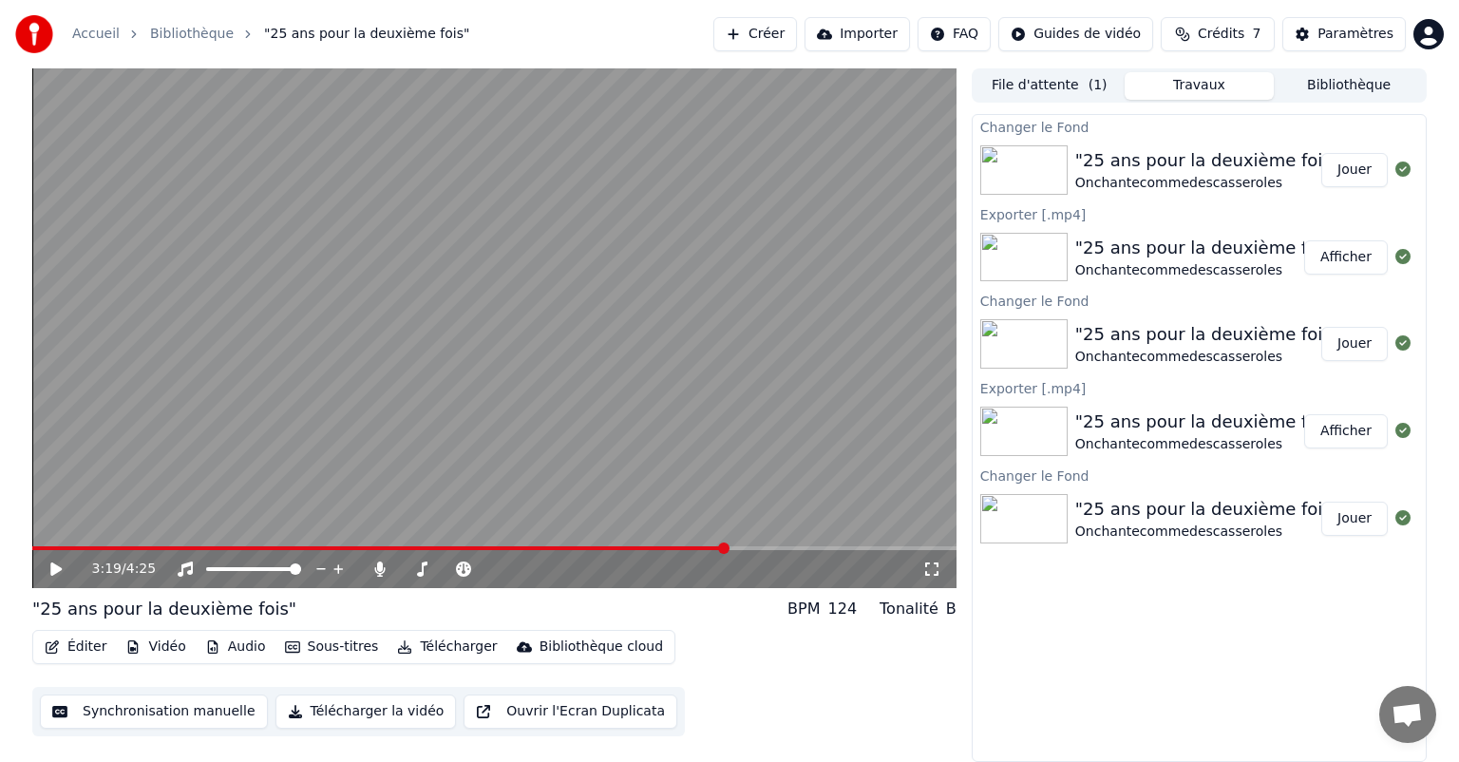
click at [1352, 181] on button "Jouer" at bounding box center [1355, 170] width 67 height 34
click at [681, 548] on span at bounding box center [494, 548] width 925 height 4
click at [606, 548] on span at bounding box center [319, 548] width 575 height 4
click at [356, 715] on button "Télécharger la vidéo" at bounding box center [366, 712] width 181 height 34
